Goal: Navigation & Orientation: Find specific page/section

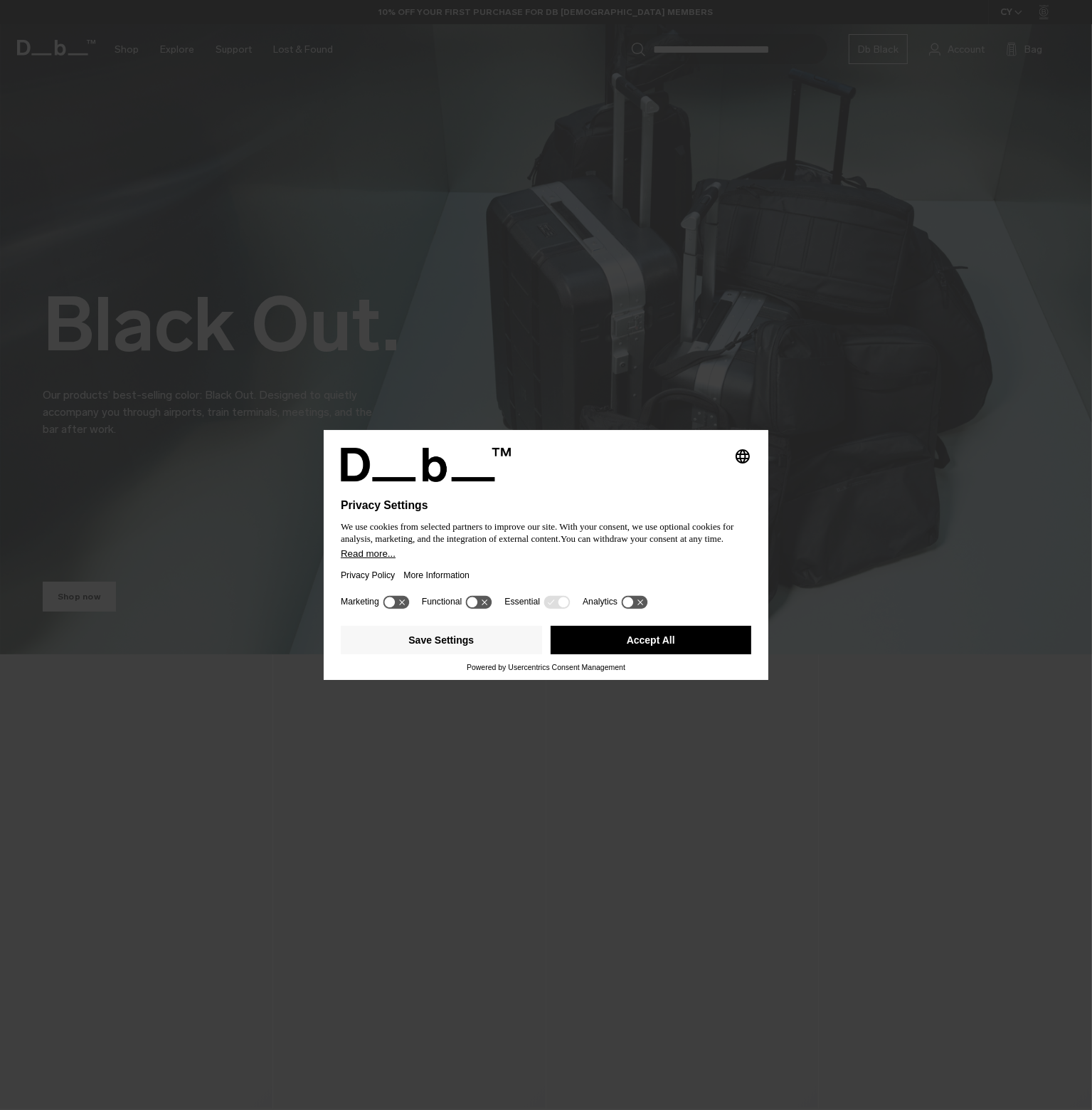
click at [649, 643] on button "Accept All" at bounding box center [651, 640] width 202 height 28
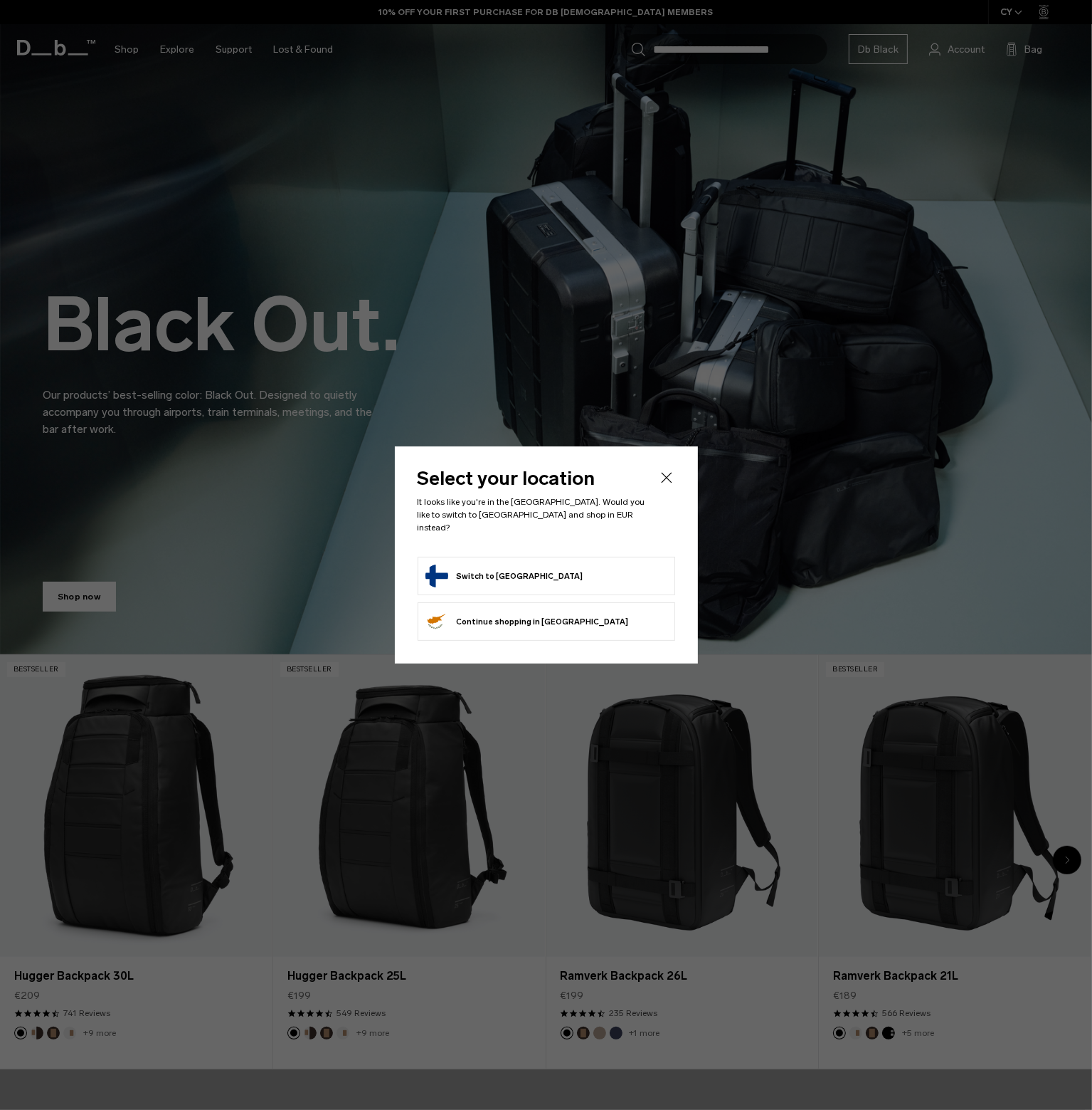
click at [550, 565] on form "Switch to [GEOGRAPHIC_DATA]" at bounding box center [546, 576] width 242 height 23
click at [558, 566] on form "Switch to [GEOGRAPHIC_DATA]" at bounding box center [546, 576] width 242 height 23
drag, startPoint x: 479, startPoint y: 567, endPoint x: 472, endPoint y: 573, distance: 9.2
click at [475, 568] on button "Switch to [GEOGRAPHIC_DATA]" at bounding box center [504, 576] width 158 height 23
click at [472, 573] on button "Switch to [GEOGRAPHIC_DATA]" at bounding box center [504, 576] width 158 height 23
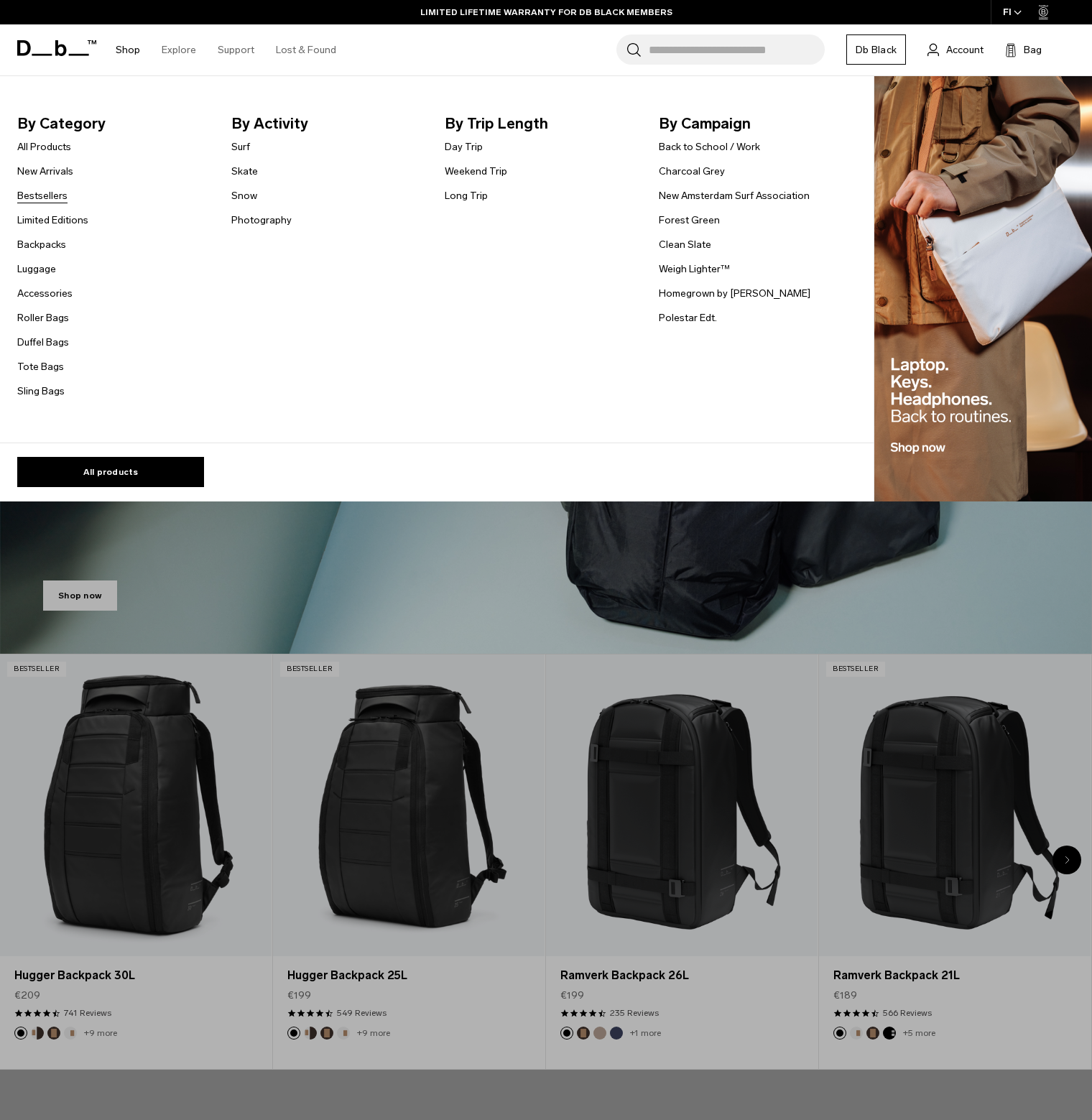
click at [40, 195] on link "Bestsellers" at bounding box center [42, 196] width 50 height 15
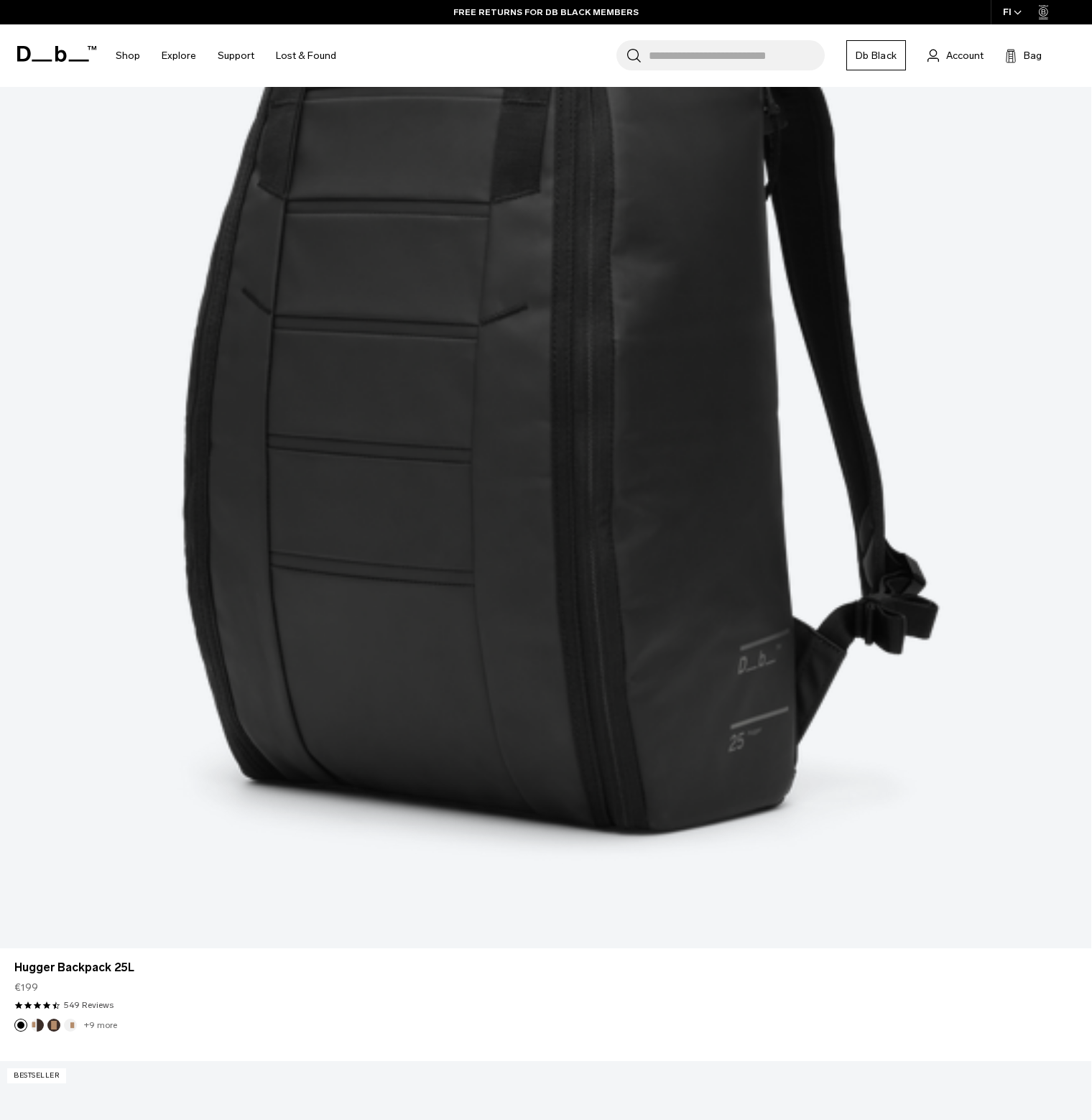
scroll to position [2154, 0]
